Goal: Information Seeking & Learning: Check status

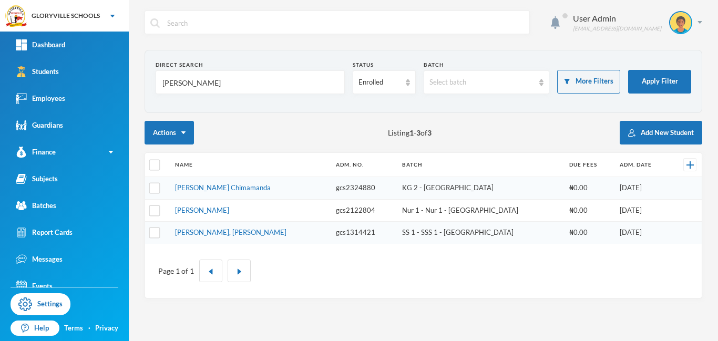
click at [220, 81] on input "[PERSON_NAME]" at bounding box center [250, 83] width 178 height 24
type input "m"
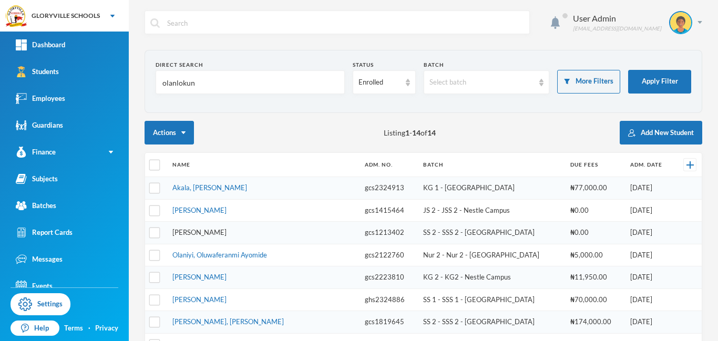
type input "olanlokun"
click at [227, 230] on link "[PERSON_NAME]" at bounding box center [199, 232] width 54 height 8
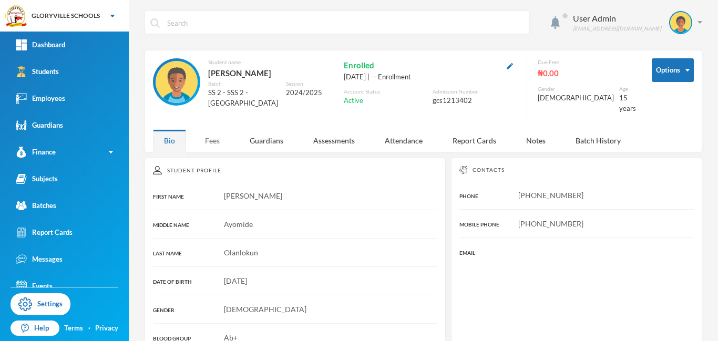
click at [220, 136] on div "Fees" at bounding box center [212, 140] width 37 height 23
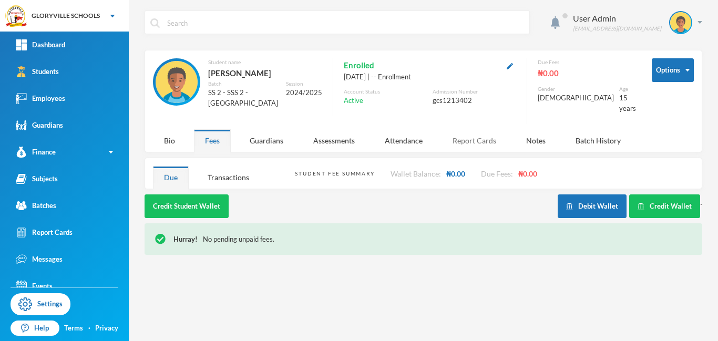
click at [478, 133] on div "Report Cards" at bounding box center [474, 140] width 66 height 23
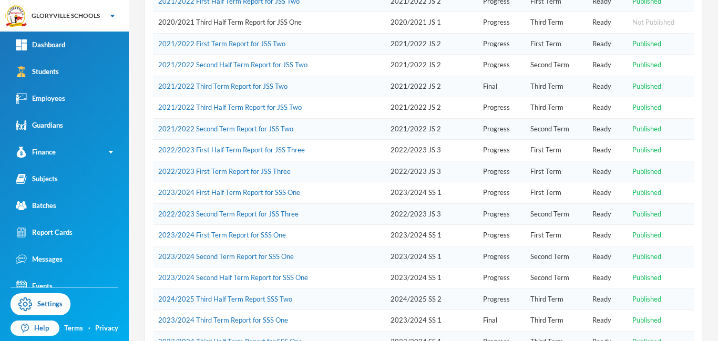
scroll to position [886, 0]
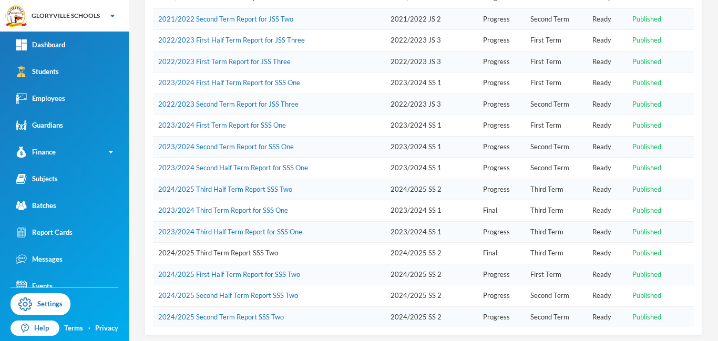
click at [233, 249] on link "2024/2025 Third Term Report SSS Two" at bounding box center [218, 253] width 120 height 8
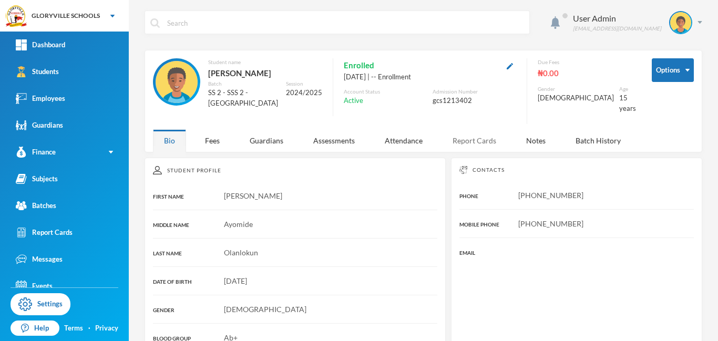
click at [474, 143] on div "Report Cards" at bounding box center [474, 140] width 66 height 23
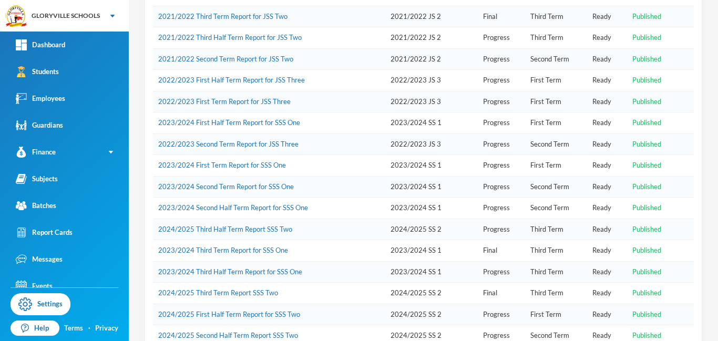
scroll to position [886, 0]
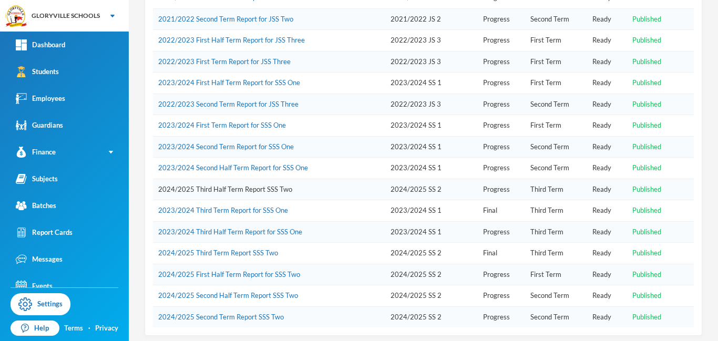
click at [229, 185] on link "2024/2025 Third Half Term Report SSS Two" at bounding box center [225, 189] width 134 height 8
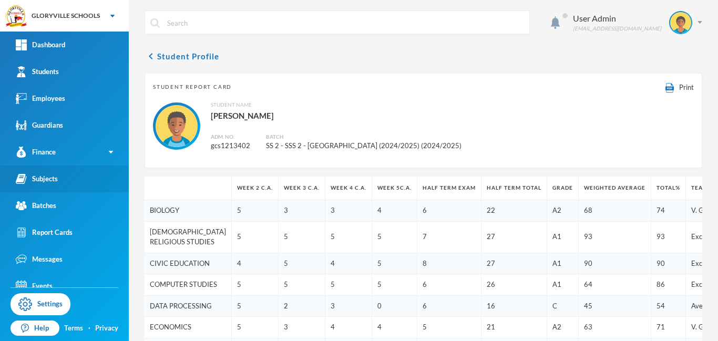
click at [69, 178] on link "Subjects" at bounding box center [64, 179] width 129 height 27
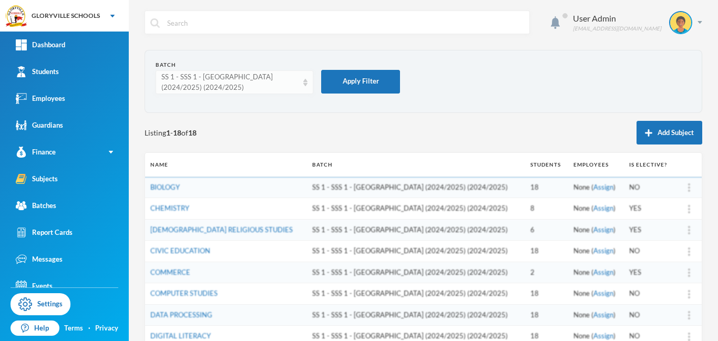
click at [303, 87] on div "SS 1 - SSS 1 - High Court Campus (2024/2025) (2024/2025)" at bounding box center [235, 82] width 158 height 24
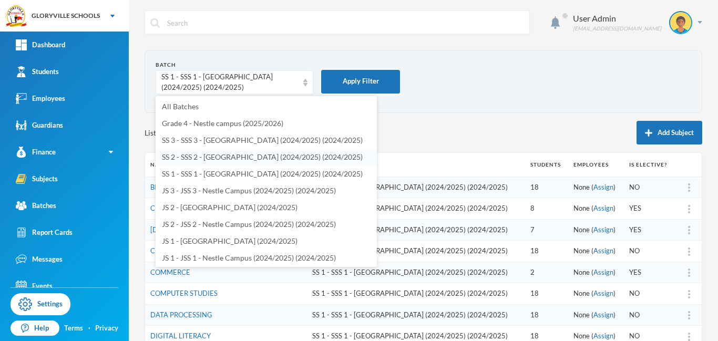
click at [200, 157] on span "SS 2 - SSS 2 - High Court Campus (2024/2025) (2024/2025)" at bounding box center [262, 156] width 201 height 9
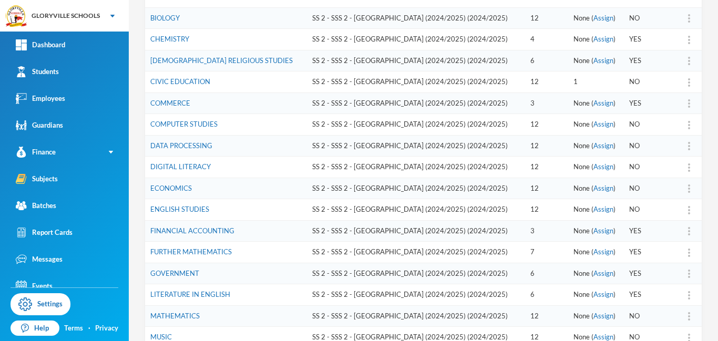
scroll to position [179, 0]
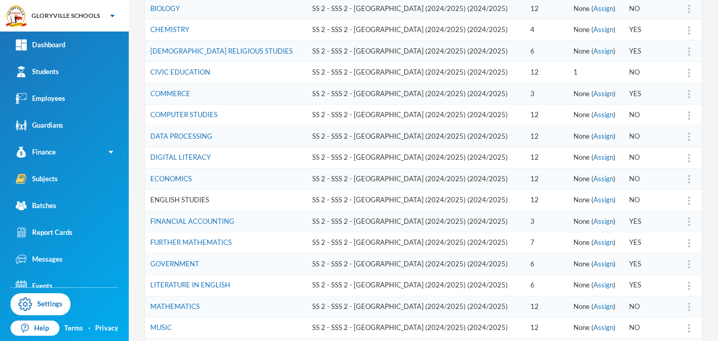
click at [194, 198] on link "ENGLISH STUDIES" at bounding box center [179, 200] width 59 height 8
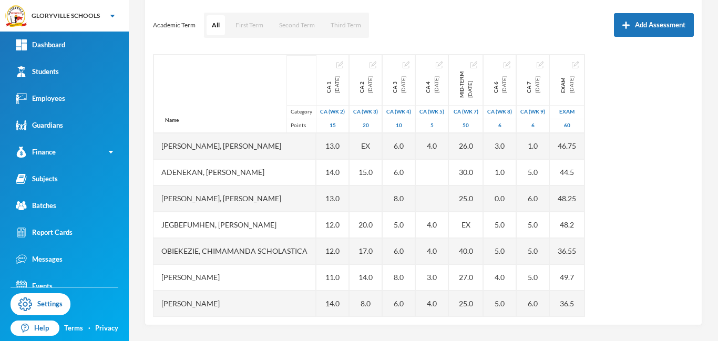
scroll to position [138, 0]
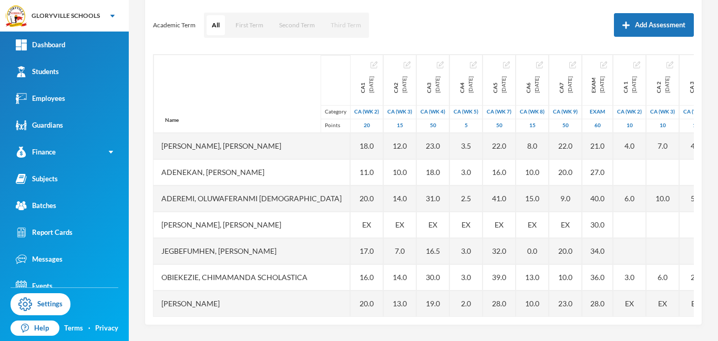
click at [347, 28] on button "Third Term" at bounding box center [345, 25] width 41 height 20
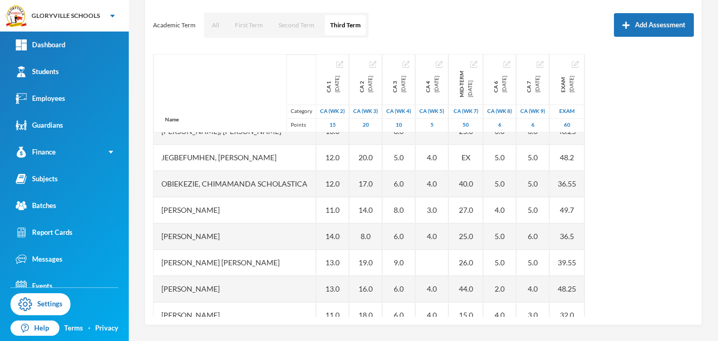
scroll to position [132, 0]
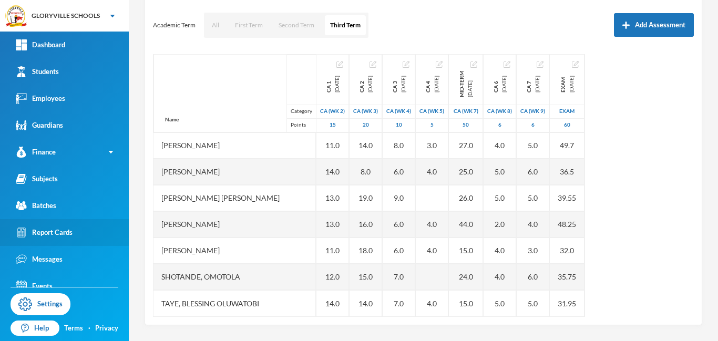
click at [71, 234] on div "Report Cards" at bounding box center [44, 232] width 57 height 11
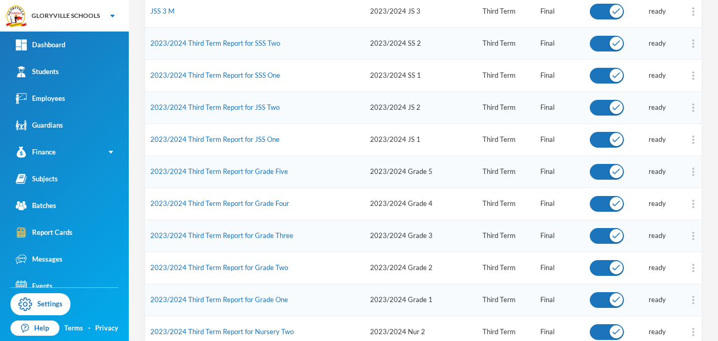
scroll to position [542, 0]
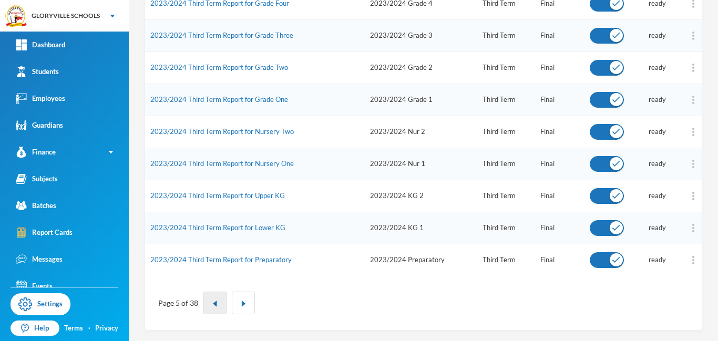
click at [214, 304] on img "button" at bounding box center [215, 304] width 6 height 6
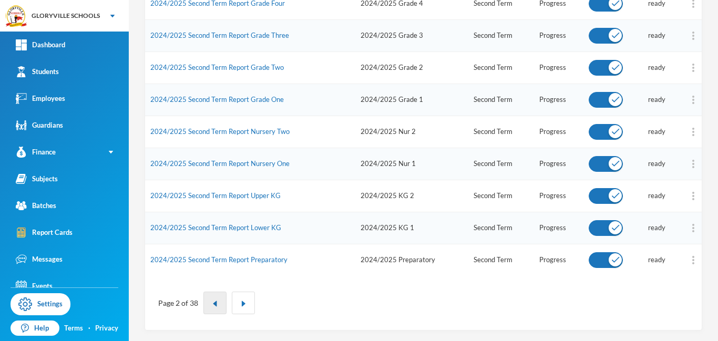
click at [208, 297] on button "button" at bounding box center [214, 303] width 23 height 23
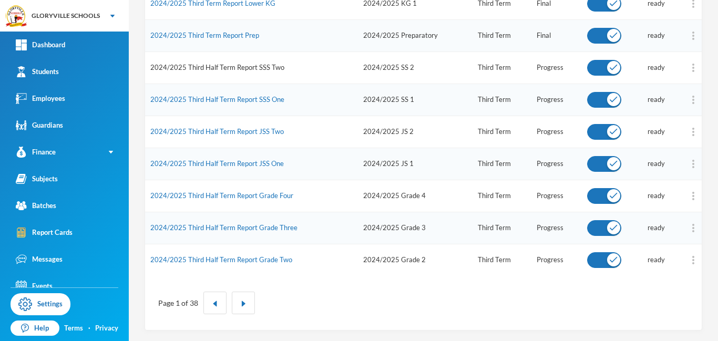
click at [231, 66] on link "2024/2025 Third Half Term Report SSS Two" at bounding box center [217, 67] width 134 height 8
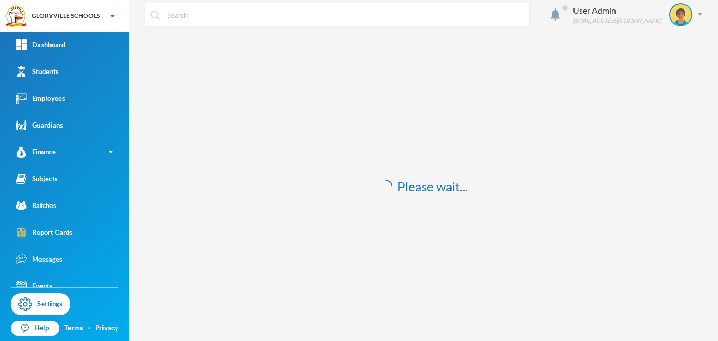
scroll to position [8, 0]
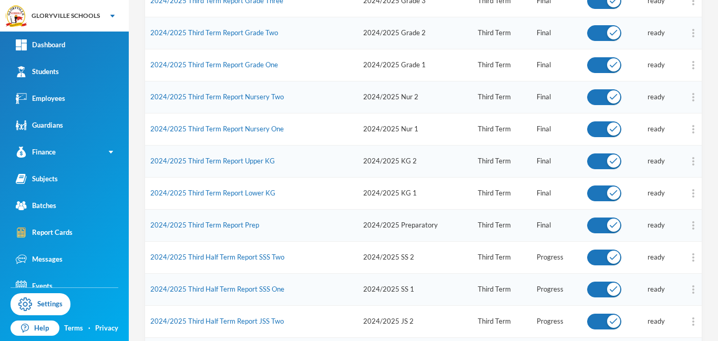
scroll to position [354, 0]
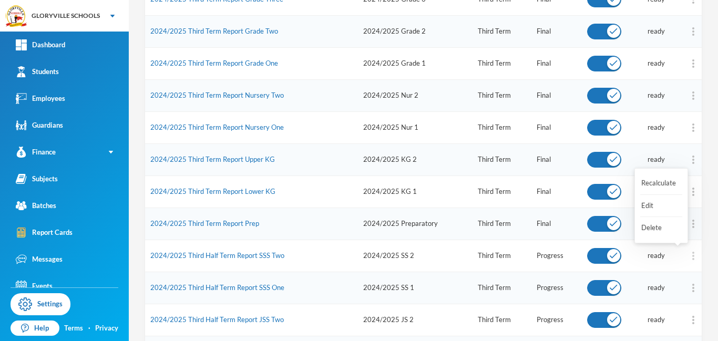
click at [692, 253] on img at bounding box center [693, 256] width 2 height 8
click at [663, 183] on button "Recalculate" at bounding box center [661, 183] width 42 height 19
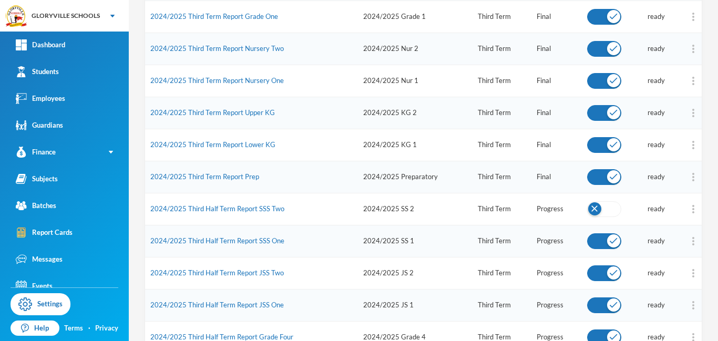
scroll to position [421, 0]
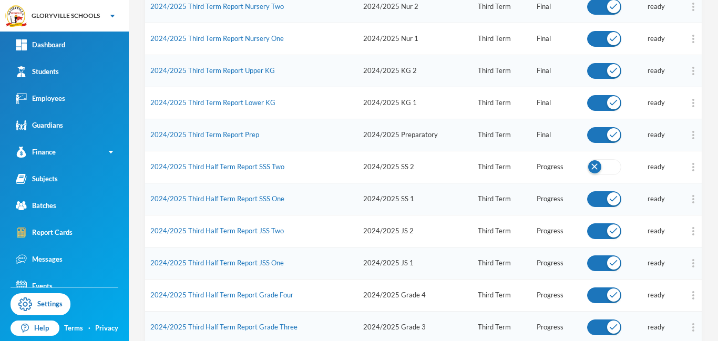
scroll to position [457, 0]
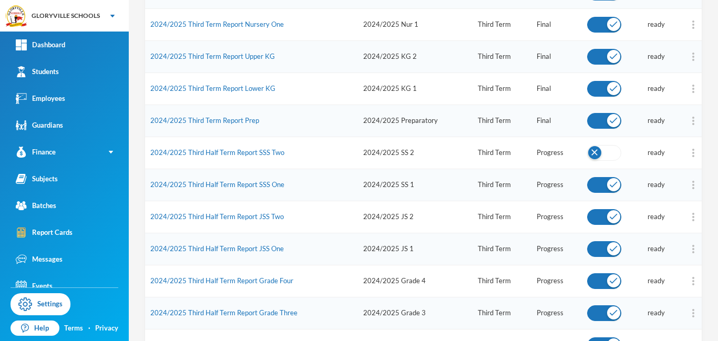
click at [604, 150] on button "button" at bounding box center [604, 153] width 34 height 16
